Goal: Information Seeking & Learning: Learn about a topic

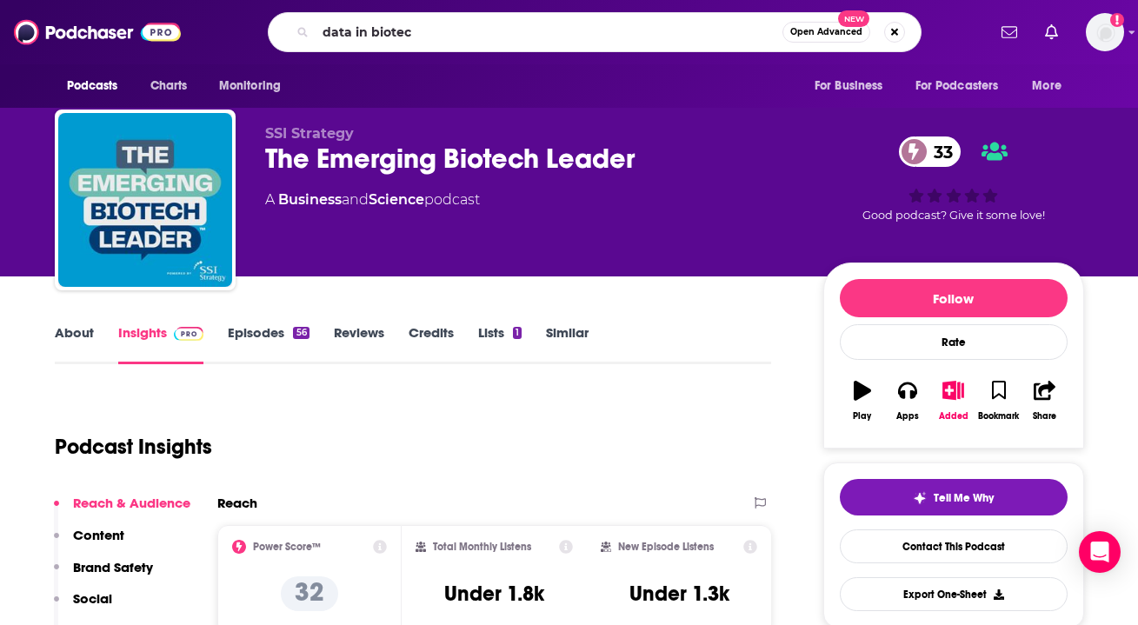
type input "data in biotech"
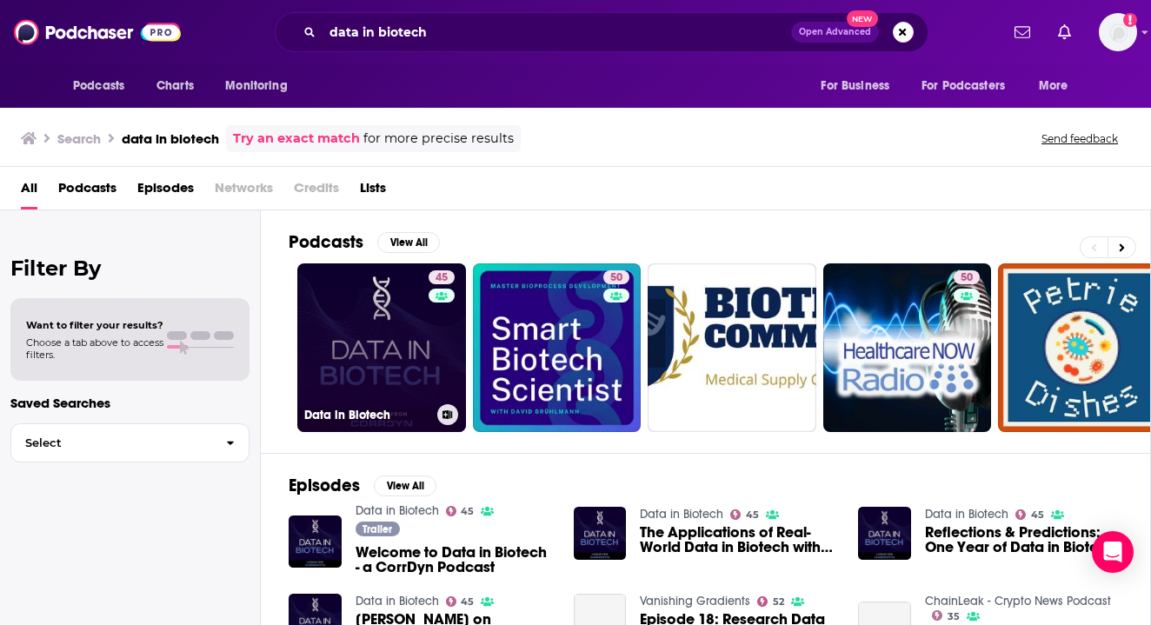
click at [327, 320] on link "45 Data in Biotech" at bounding box center [381, 347] width 169 height 169
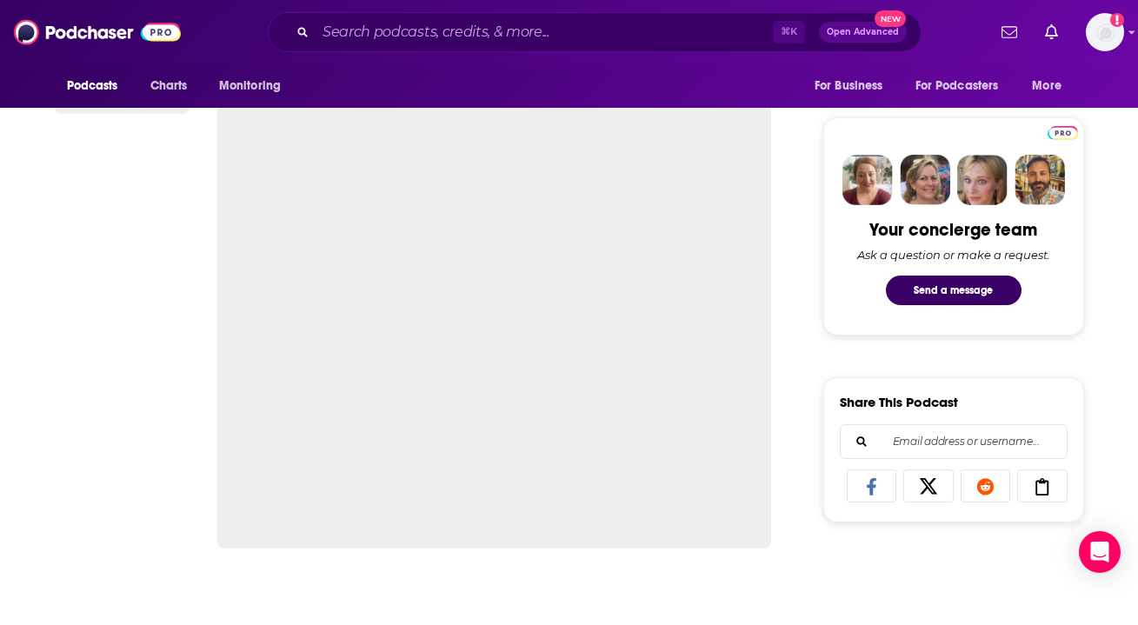
scroll to position [269, 0]
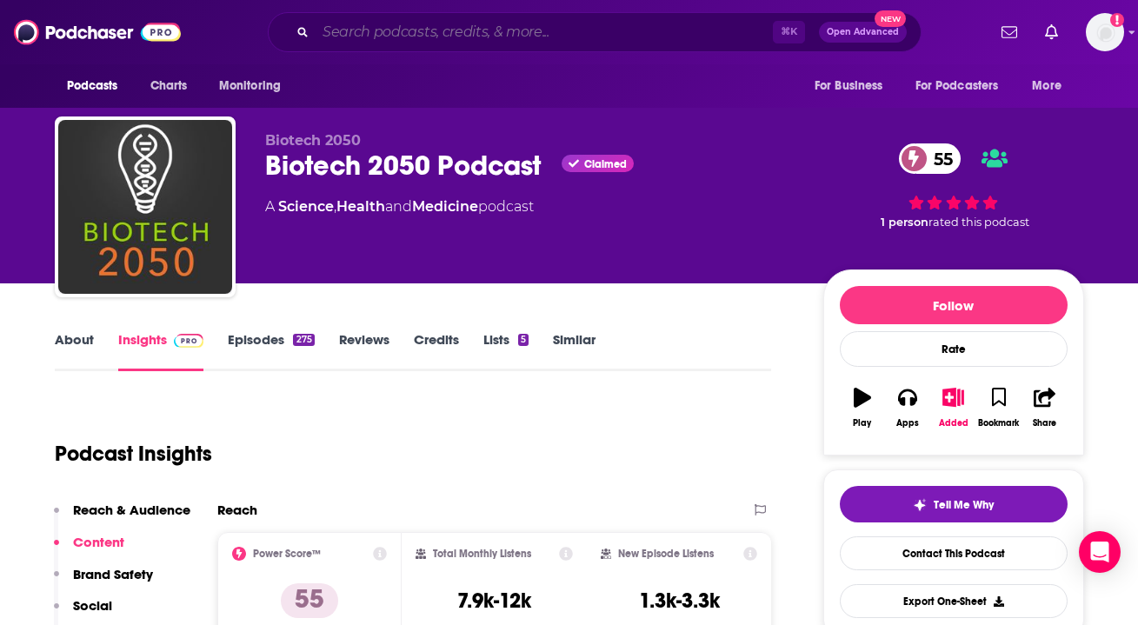
click at [371, 39] on input "Search podcasts, credits, & more..." at bounding box center [544, 32] width 457 height 28
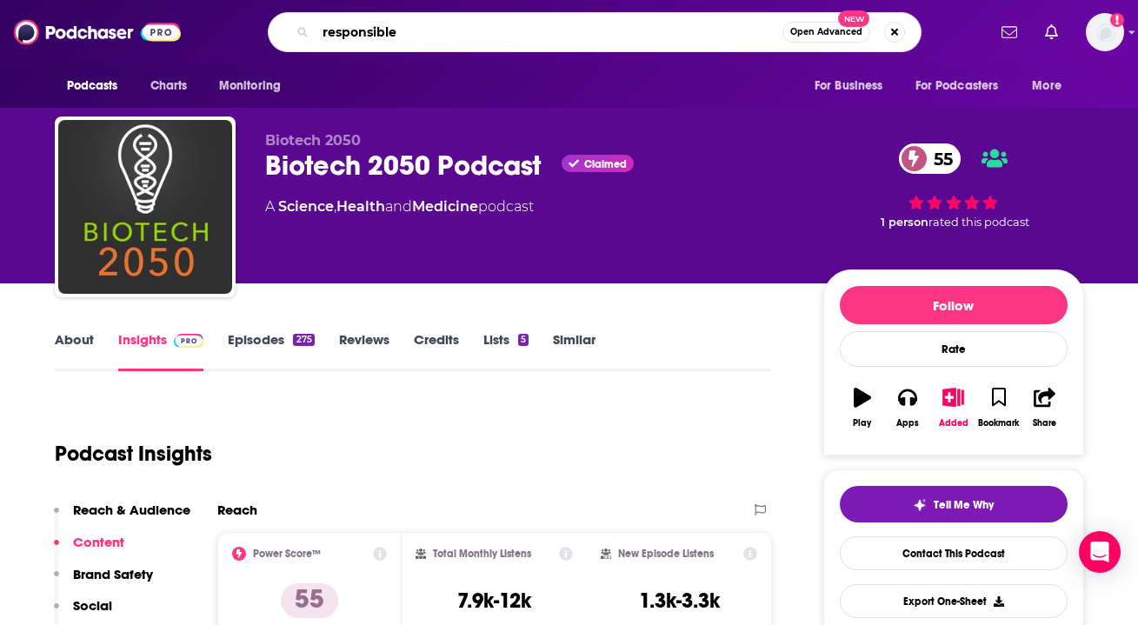
type input "responsible"
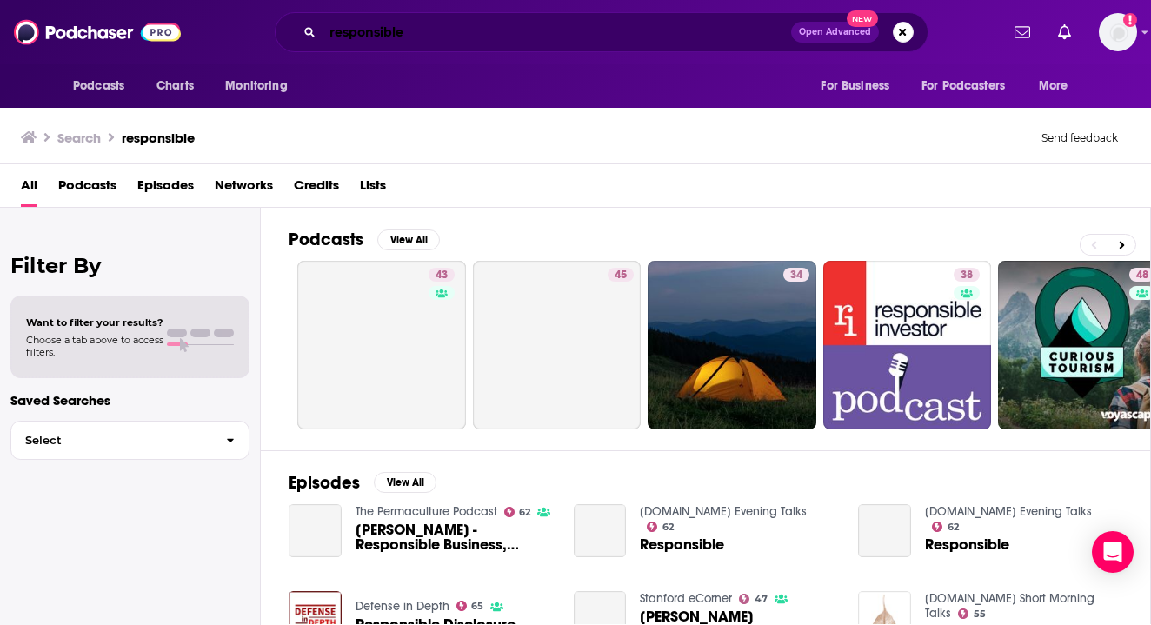
click at [466, 33] on input "responsible" at bounding box center [557, 32] width 469 height 28
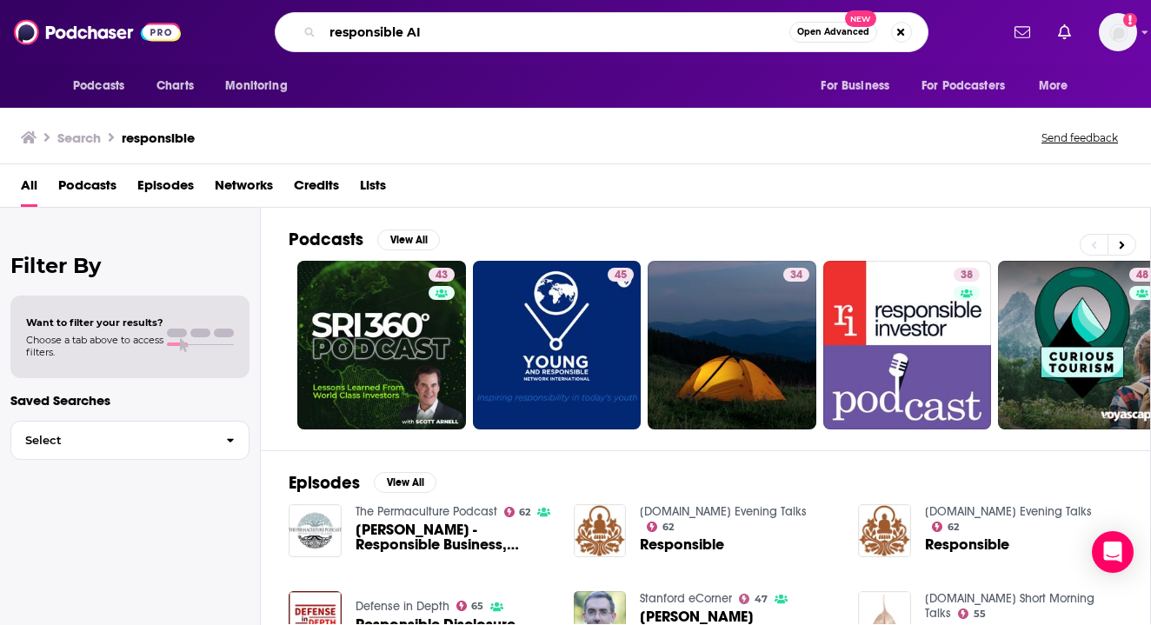
type input "responsible AI"
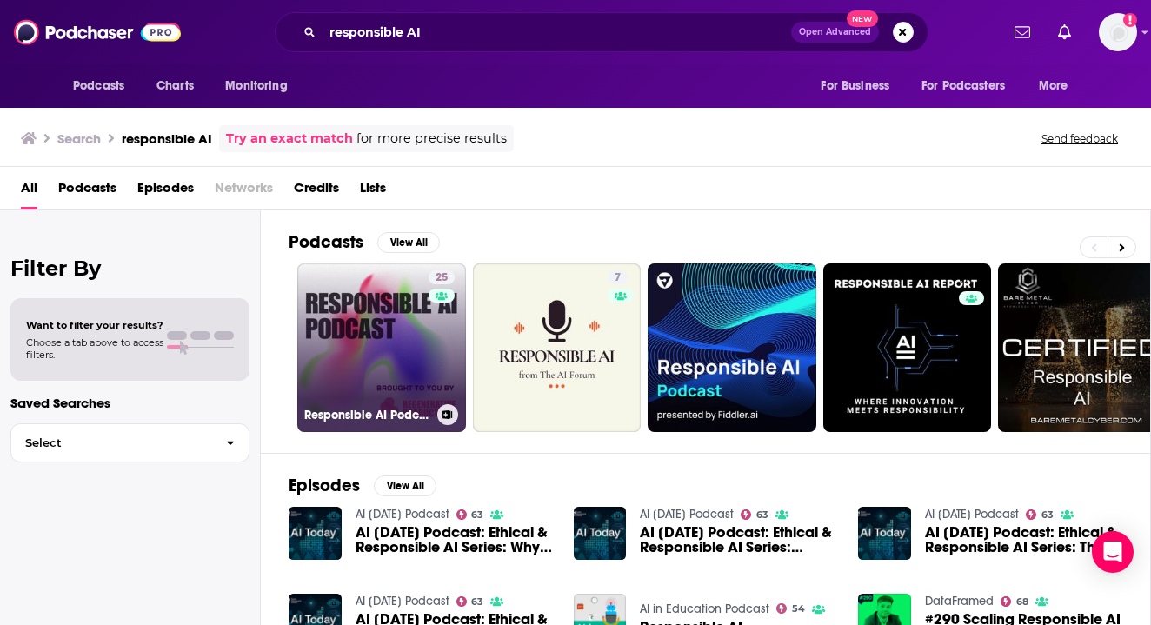
click at [403, 360] on link "25 Responsible AI Podcast" at bounding box center [381, 347] width 169 height 169
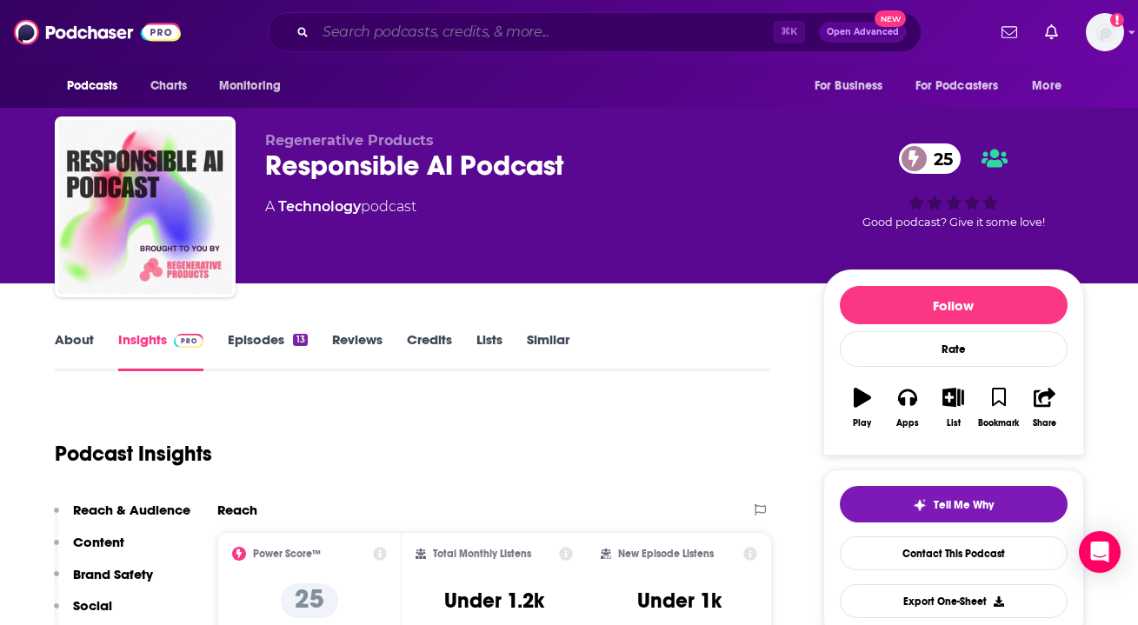
click at [451, 31] on input "Search podcasts, credits, & more..." at bounding box center [544, 32] width 457 height 28
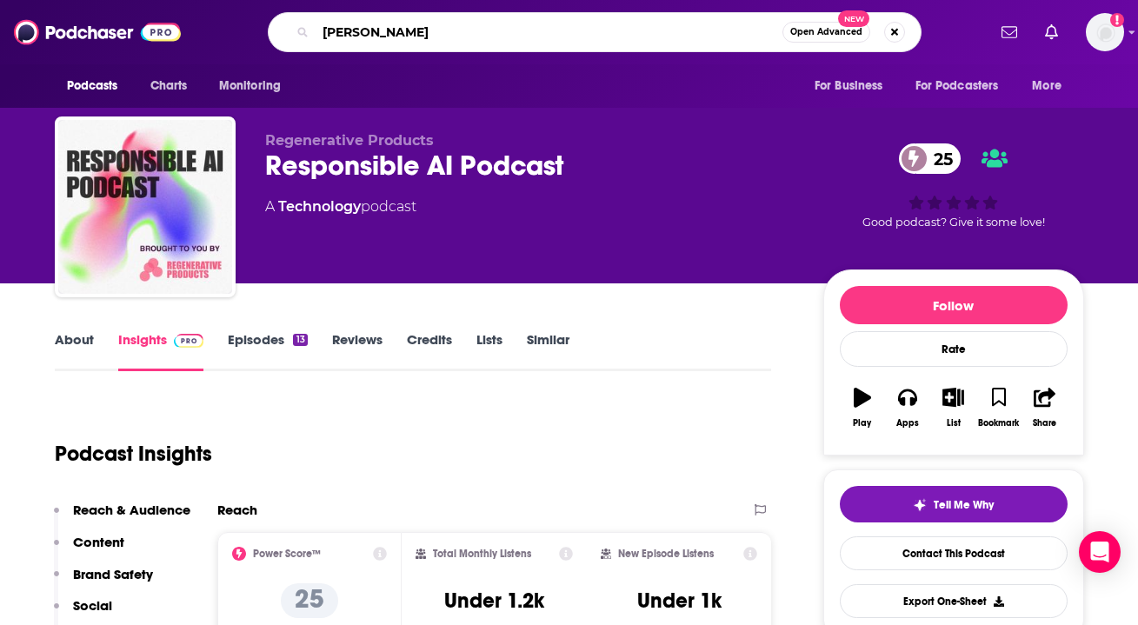
type input "alexandre howard"
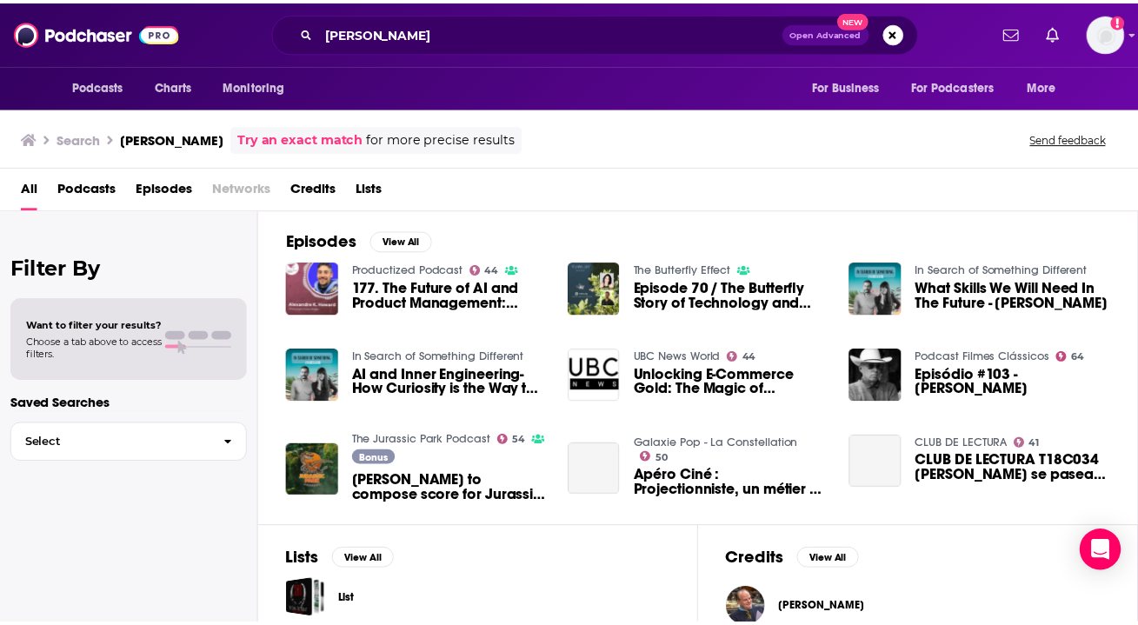
scroll to position [112, 0]
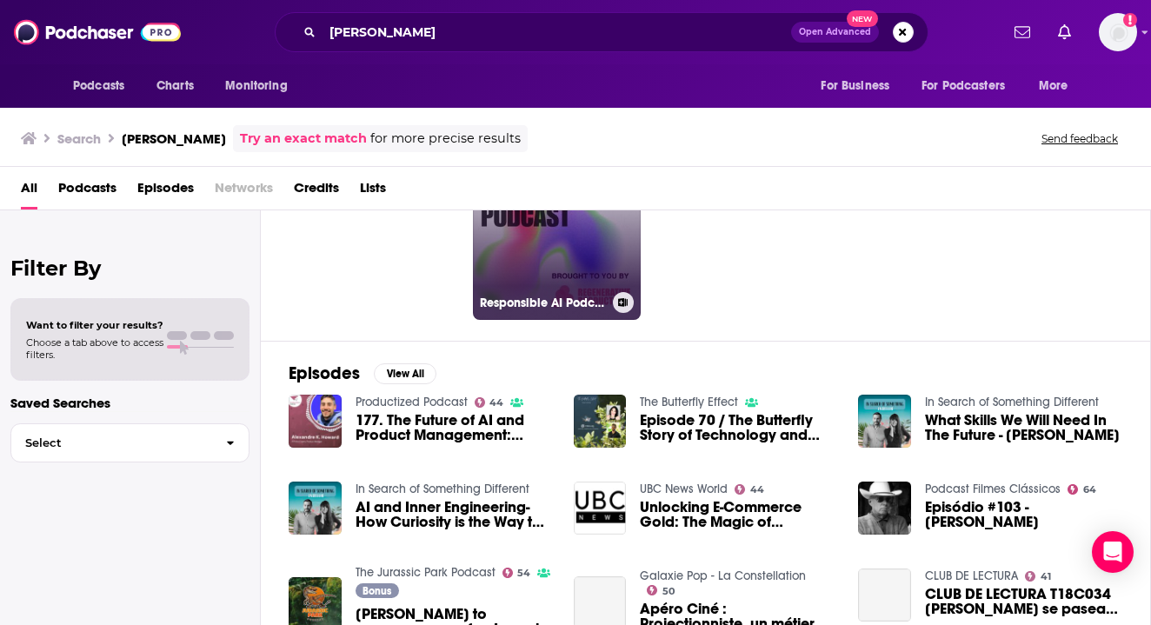
click at [613, 305] on button at bounding box center [623, 302] width 21 height 21
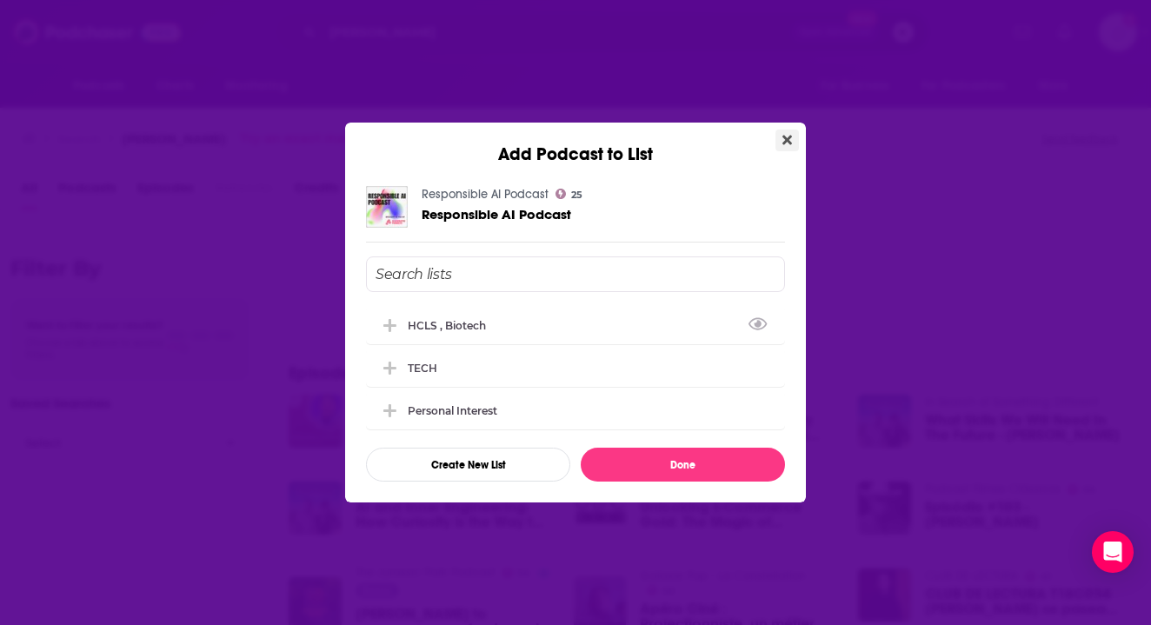
click at [791, 138] on icon "Close" at bounding box center [788, 140] width 10 height 14
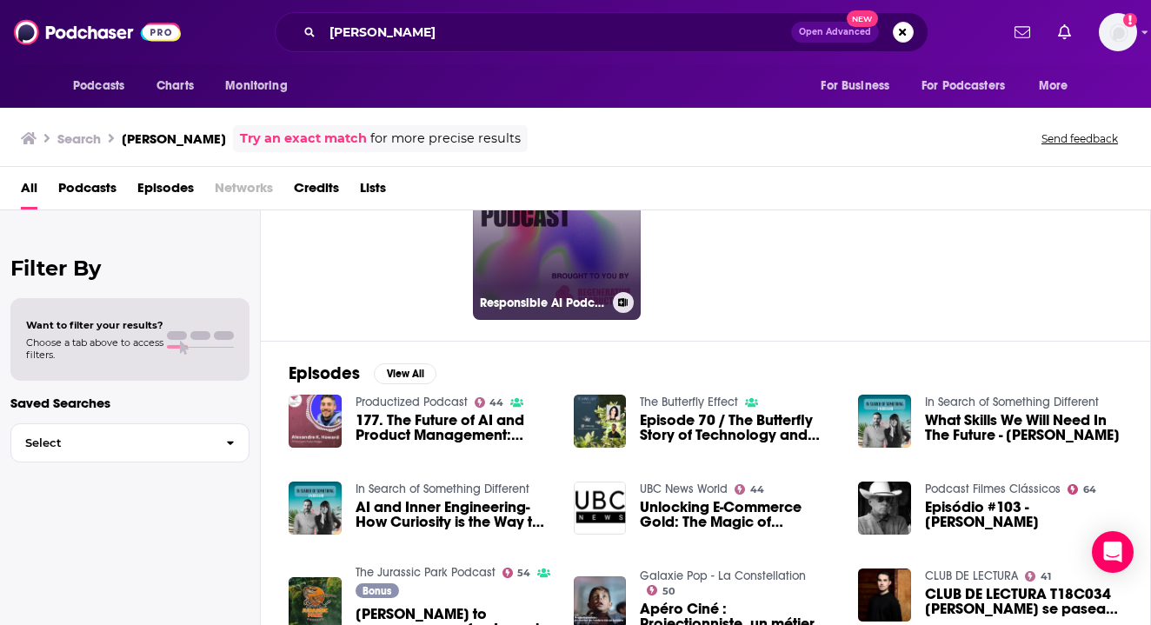
click at [545, 250] on link "25 Responsible AI Podcast" at bounding box center [557, 235] width 169 height 169
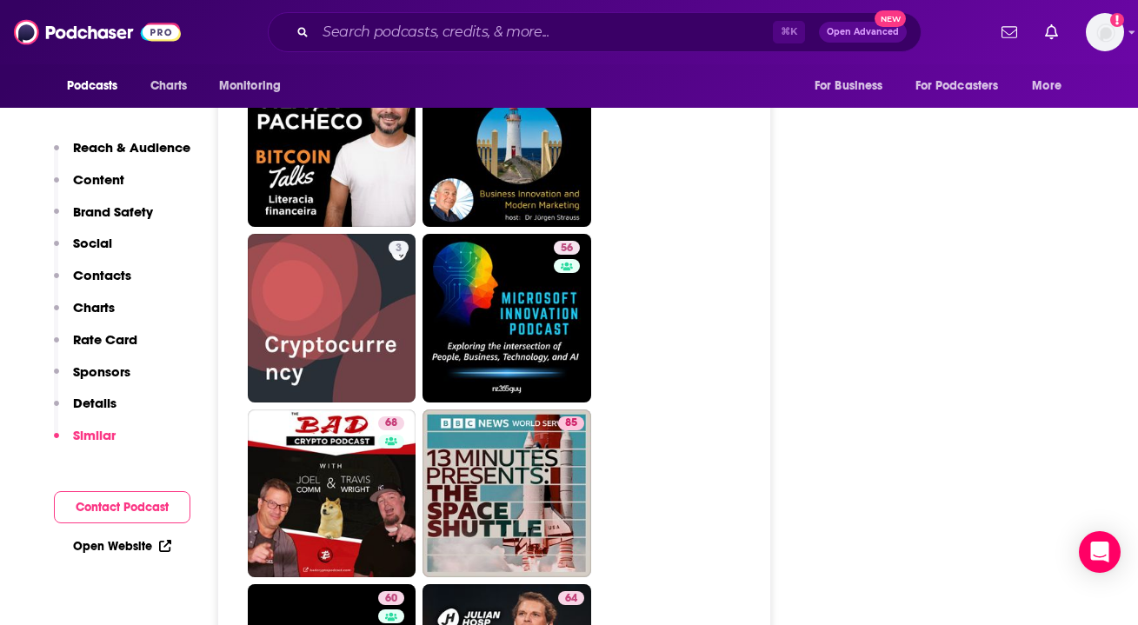
scroll to position [5076, 0]
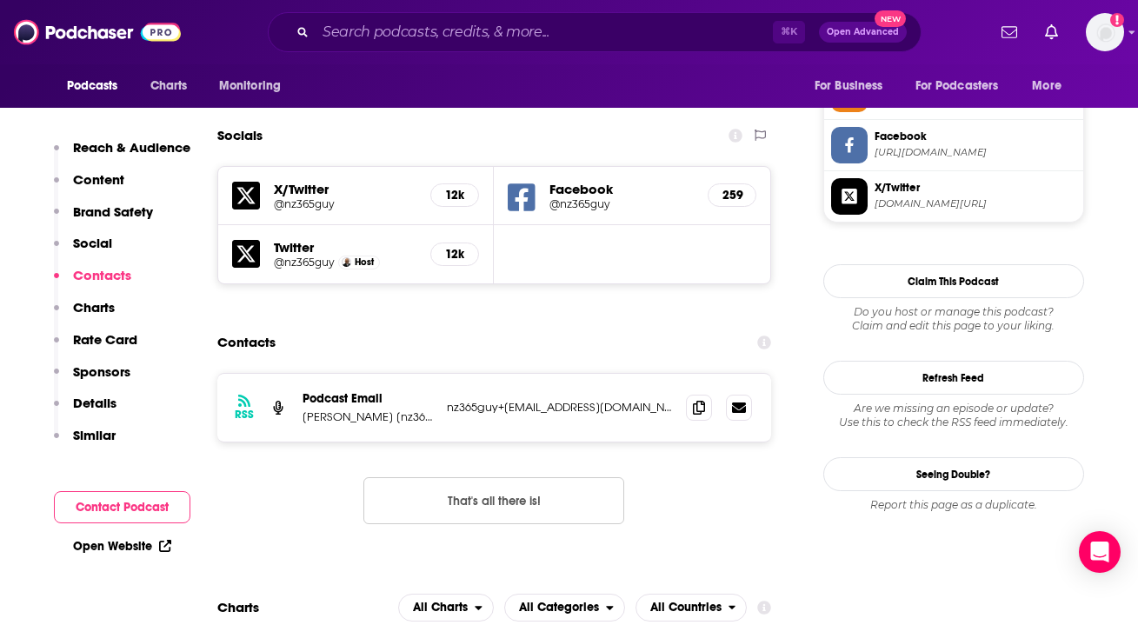
scroll to position [1593, 0]
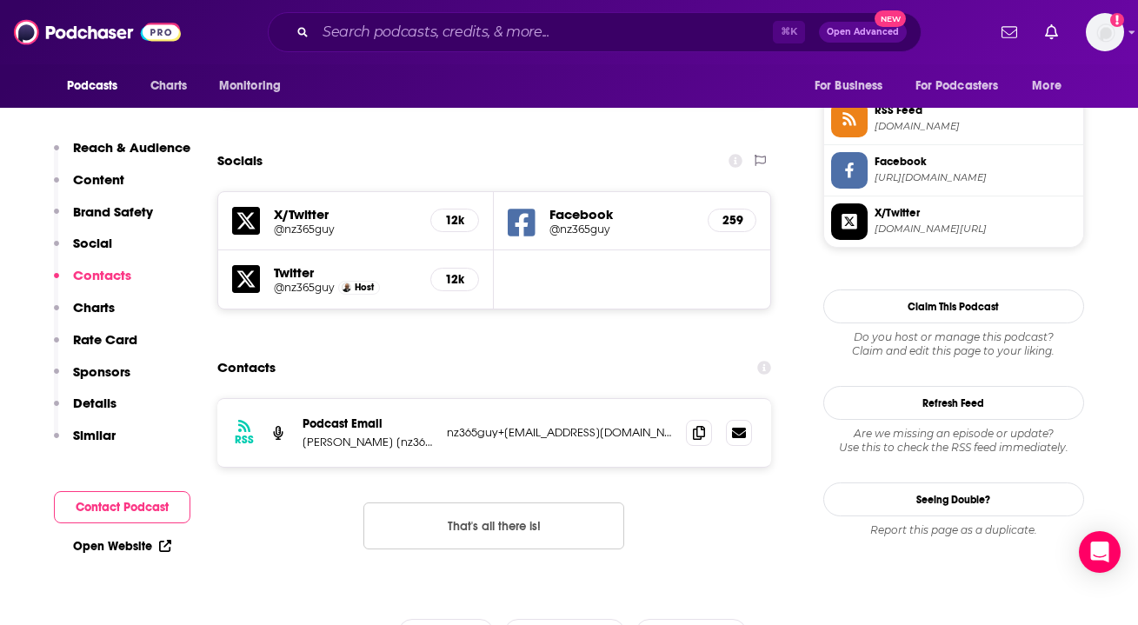
click at [369, 282] on span "Host" at bounding box center [364, 287] width 19 height 11
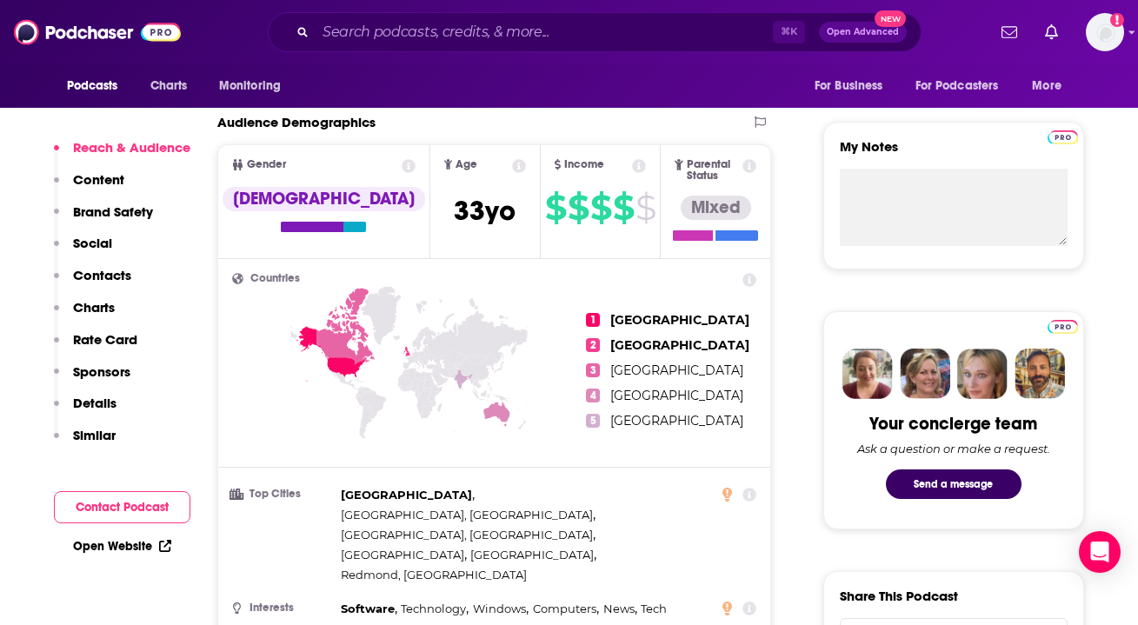
scroll to position [584, 0]
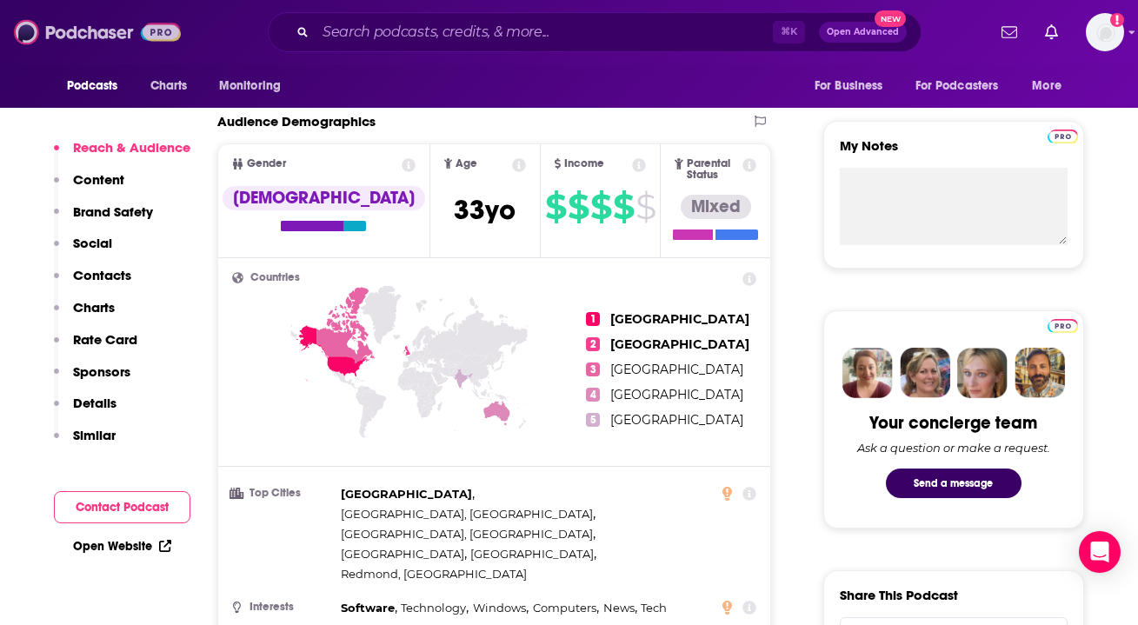
click at [162, 32] on img at bounding box center [97, 32] width 167 height 33
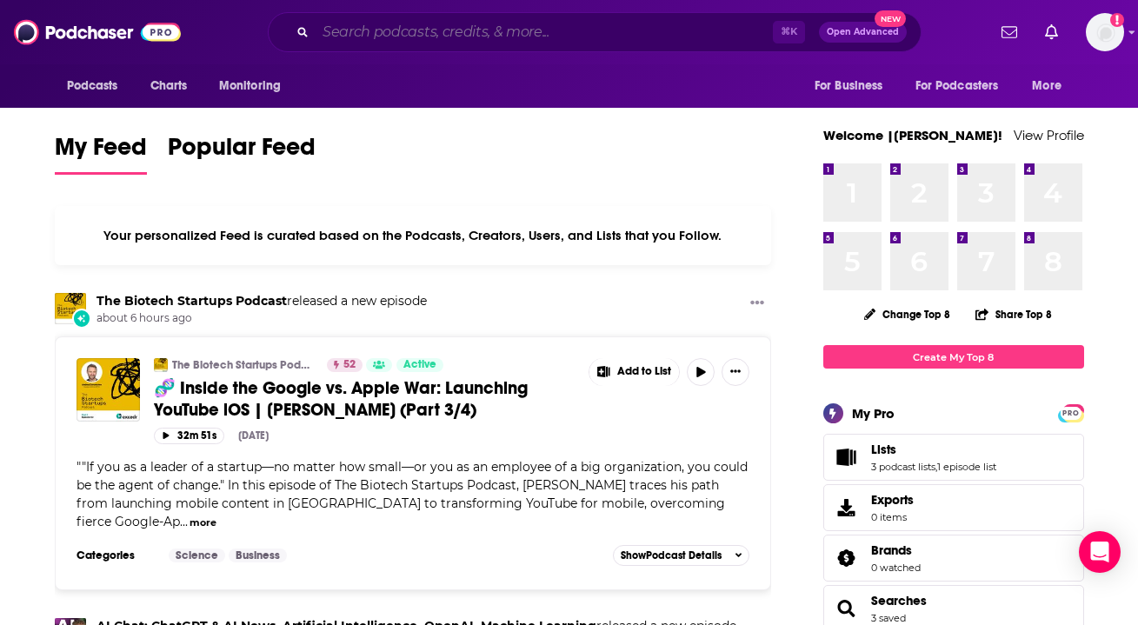
click at [409, 36] on input "Search podcasts, credits, & more..." at bounding box center [544, 32] width 457 height 28
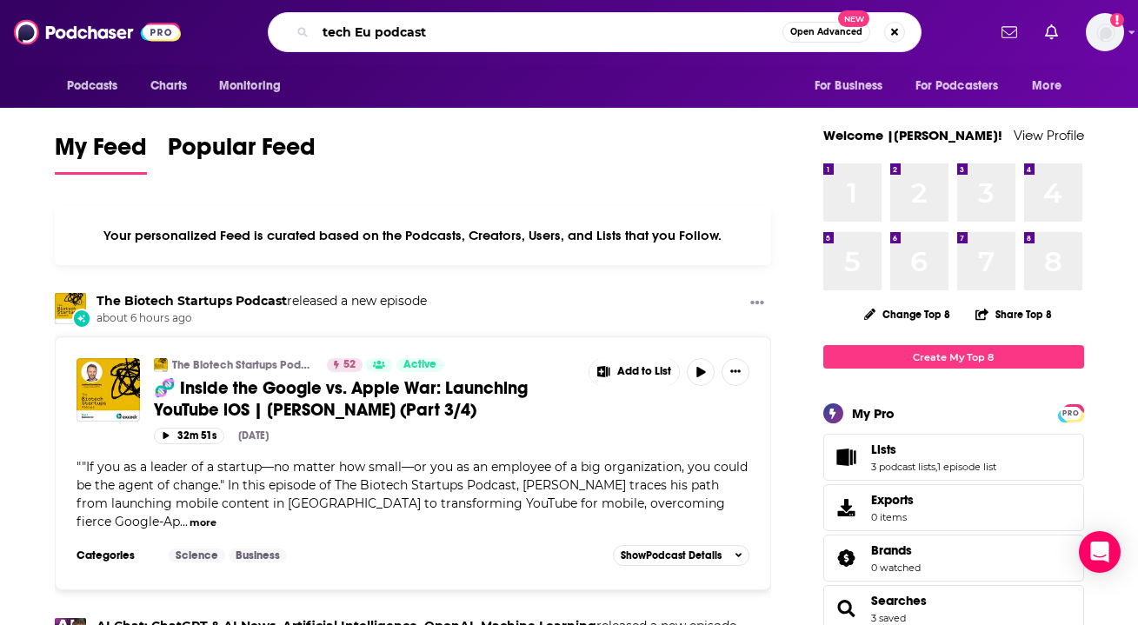
type input "tech Eu podcast"
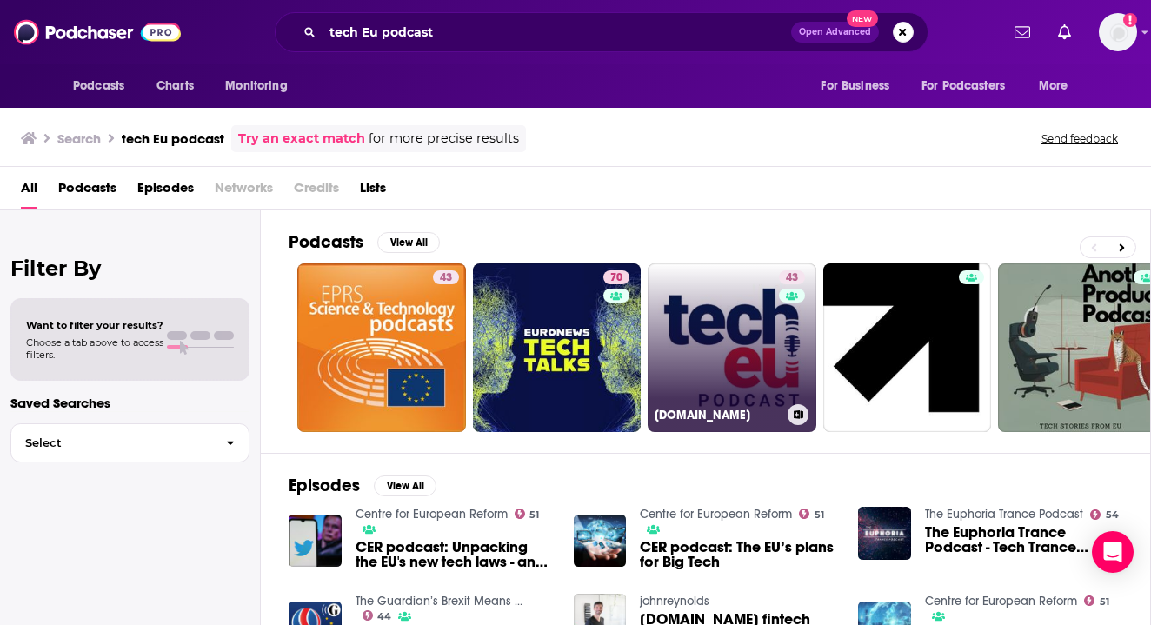
click at [696, 322] on link "43 Tech.eu" at bounding box center [732, 347] width 169 height 169
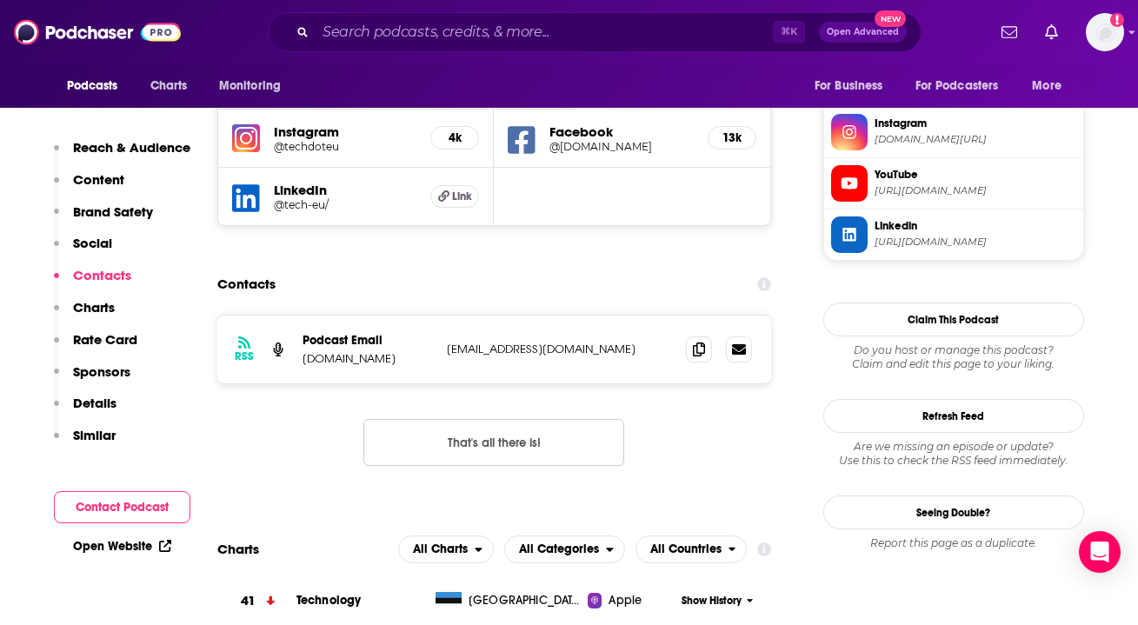
scroll to position [1732, 0]
